Goal: Information Seeking & Learning: Learn about a topic

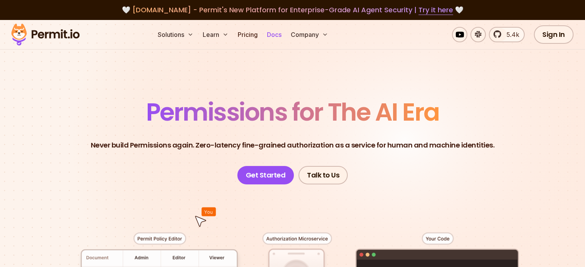
click at [285, 38] on link "Docs" at bounding box center [274, 34] width 21 height 15
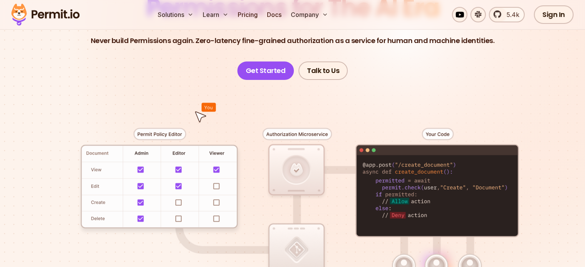
scroll to position [128, 0]
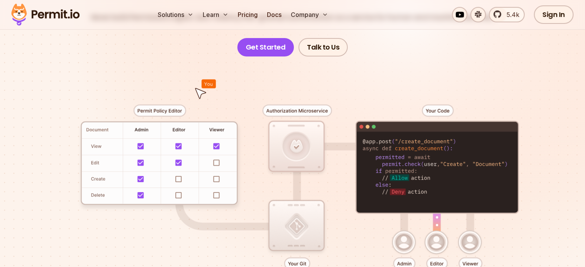
drag, startPoint x: 198, startPoint y: 153, endPoint x: 185, endPoint y: 161, distance: 15.4
click at [185, 161] on div at bounding box center [292, 198] width 538 height 283
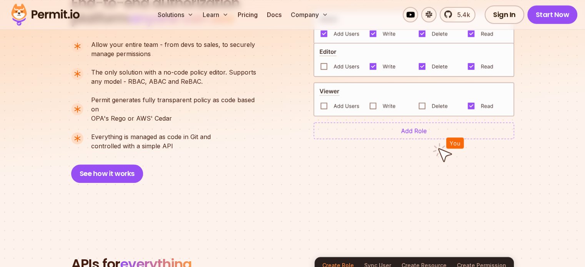
scroll to position [641, 0]
